Goal: Find specific page/section: Find specific page/section

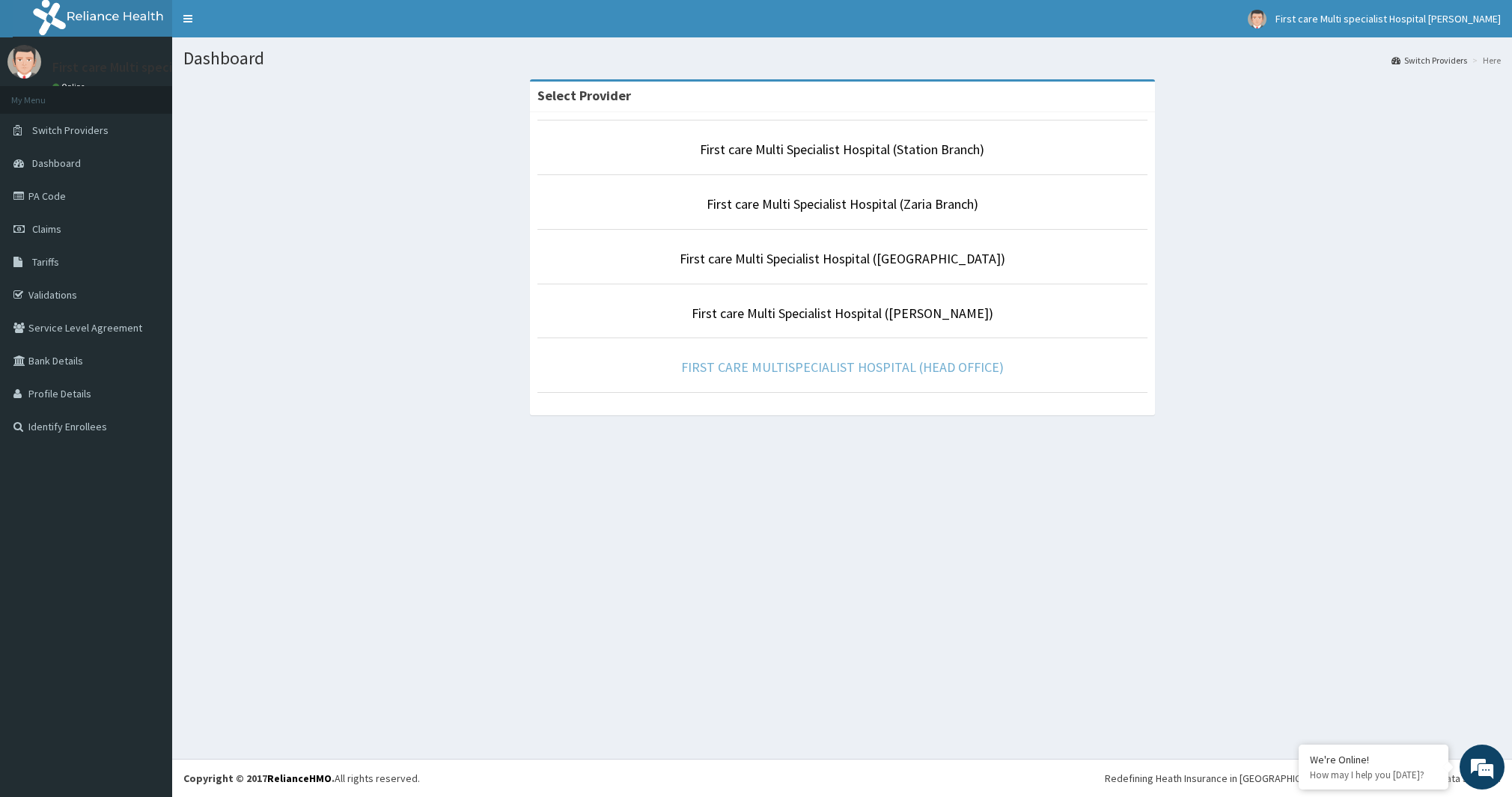
click at [774, 364] on link "FIRST CARE MULTISPECIALIST HOSPITAL (HEAD OFFICE)" at bounding box center [842, 367] width 323 height 18
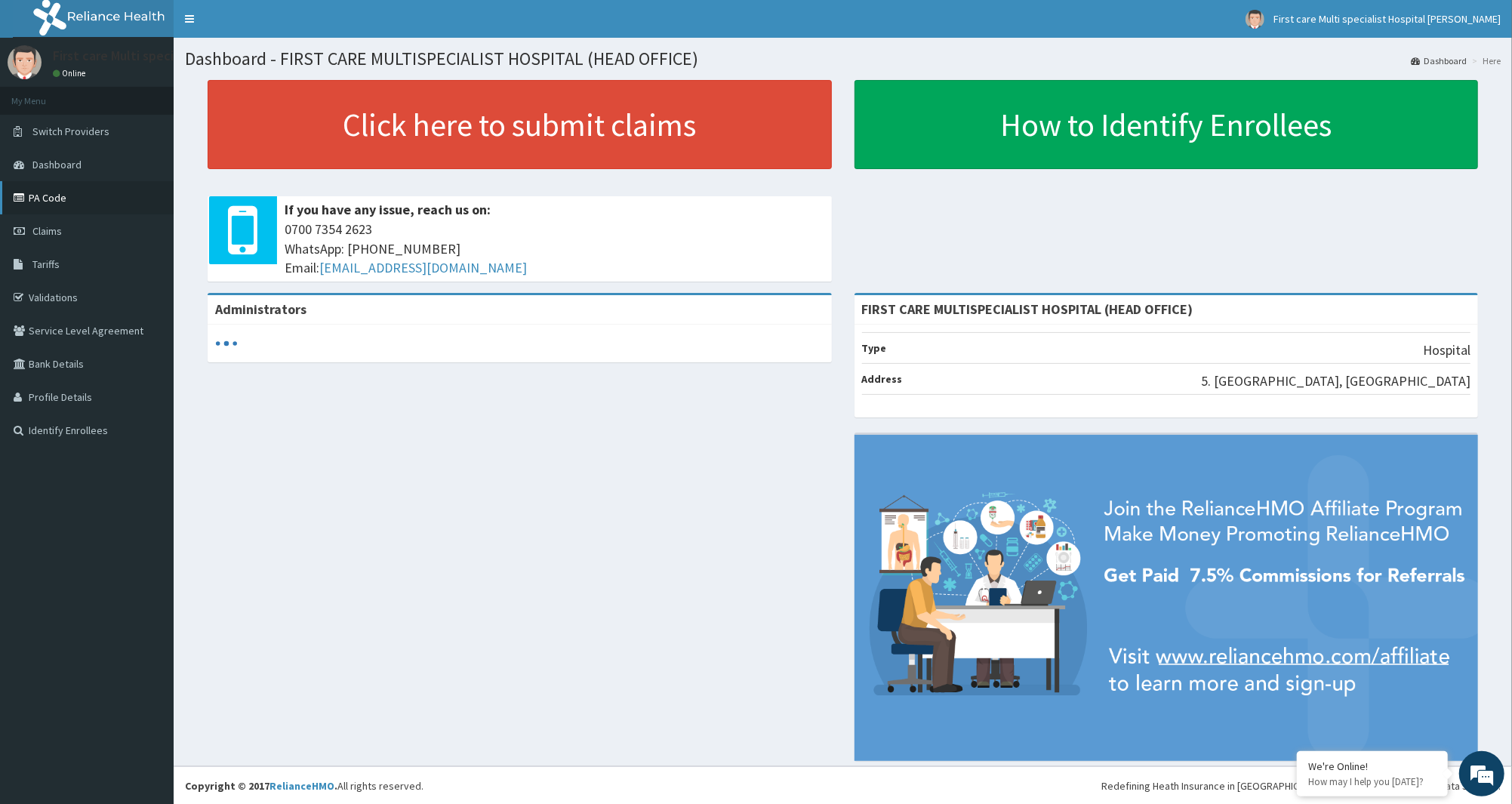
click at [50, 199] on link "PA Code" at bounding box center [86, 197] width 174 height 33
